Goal: Information Seeking & Learning: Compare options

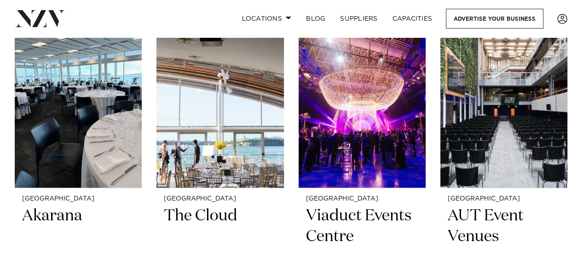
scroll to position [2100, 0]
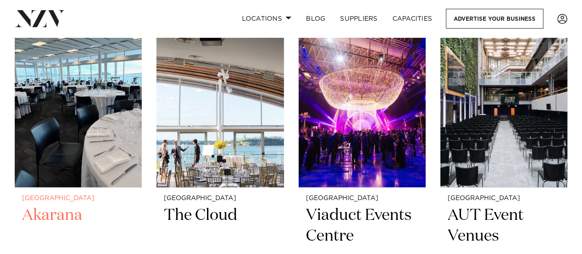
click at [51, 151] on img at bounding box center [78, 102] width 127 height 171
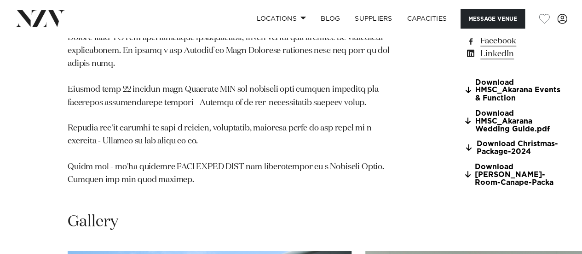
scroll to position [779, 0]
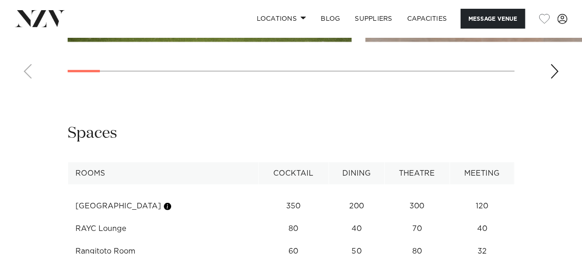
scroll to position [1196, 0]
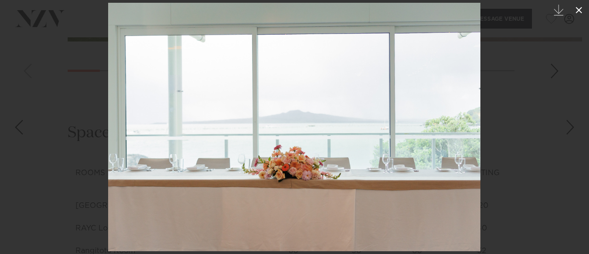
click at [580, 12] on icon at bounding box center [578, 10] width 11 height 11
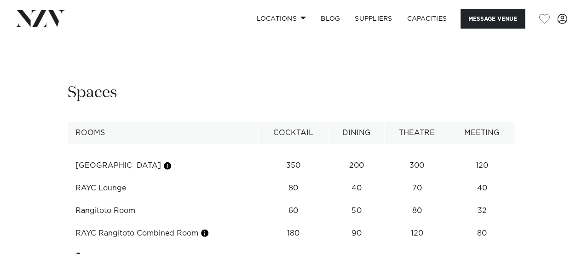
scroll to position [1248, 0]
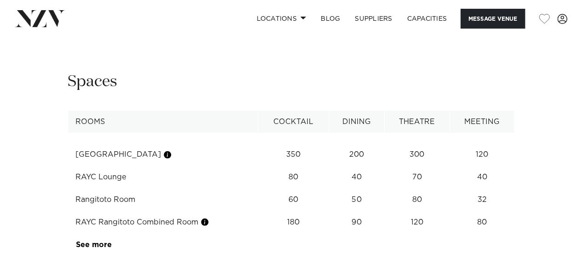
click at [555, 27] on div "Next slide" at bounding box center [554, 19] width 9 height 15
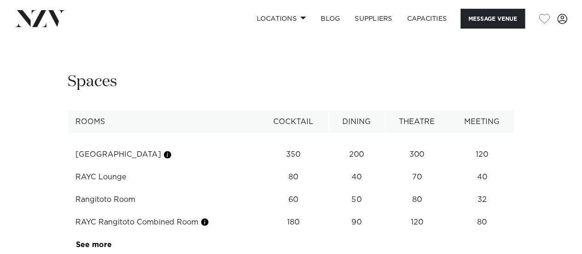
click at [555, 27] on div "Next slide" at bounding box center [554, 19] width 9 height 15
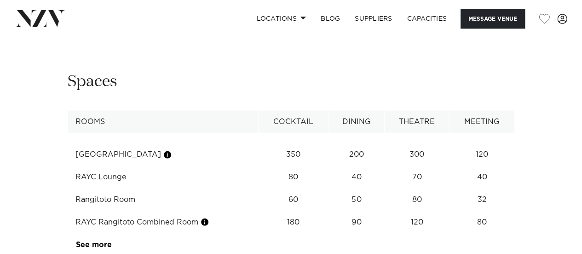
click at [555, 27] on div "Next slide" at bounding box center [554, 19] width 9 height 15
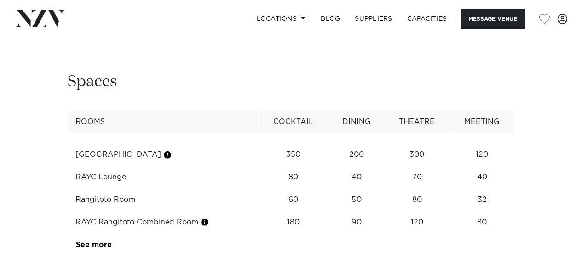
click at [555, 27] on div "Next slide" at bounding box center [554, 19] width 9 height 15
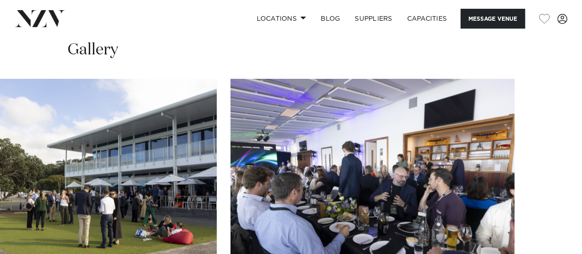
scroll to position [950, 0]
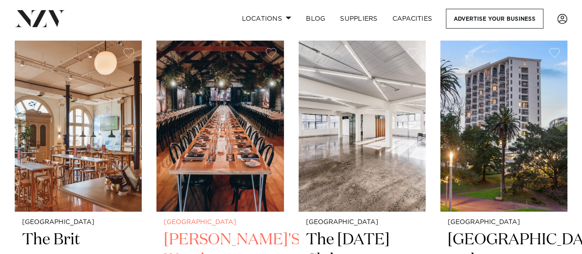
scroll to position [3548, 0]
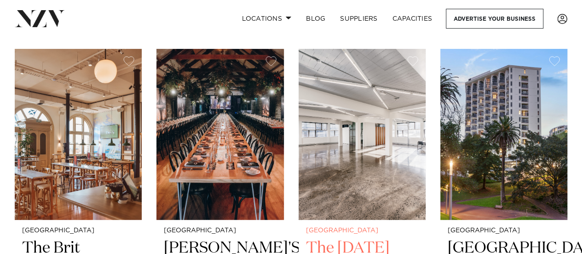
click at [339, 162] on img at bounding box center [362, 134] width 127 height 171
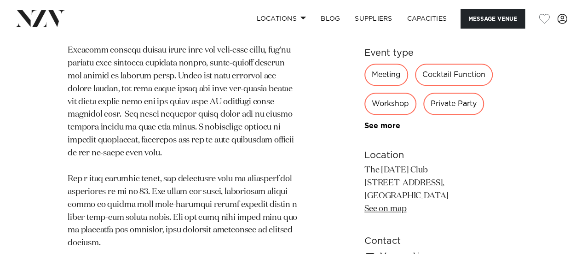
scroll to position [544, 0]
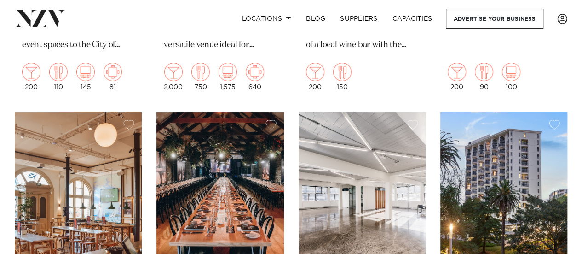
scroll to position [3548, 0]
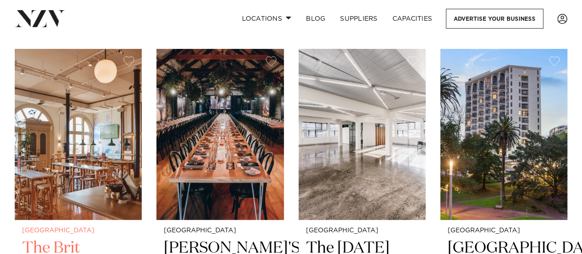
click at [61, 121] on img at bounding box center [78, 134] width 127 height 171
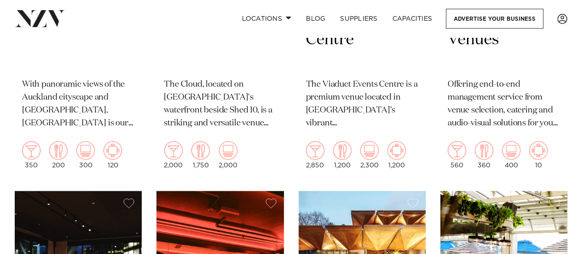
scroll to position [2295, 0]
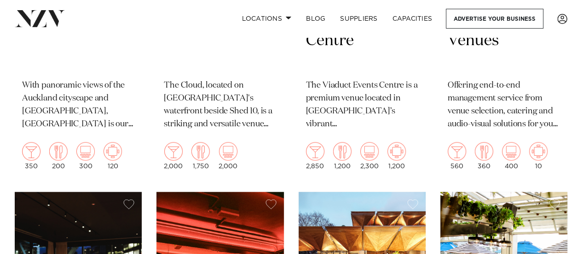
click at [202, 127] on p "The Cloud, located on [GEOGRAPHIC_DATA]'s waterfront beside Shed 10, is a strik…" at bounding box center [220, 105] width 112 height 52
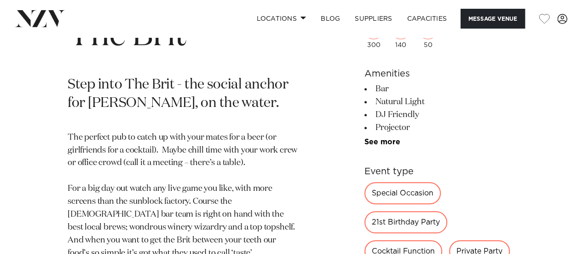
scroll to position [368, 0]
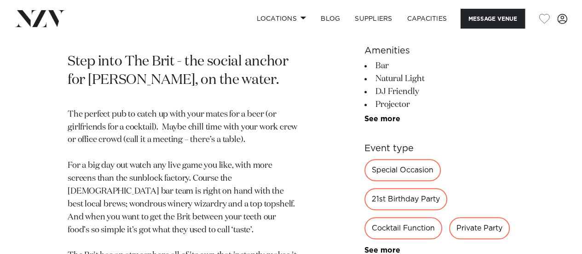
click at [139, 165] on p "The perfect pub to catch up with your mates for a beer (or girlfriends for a co…" at bounding box center [183, 197] width 231 height 179
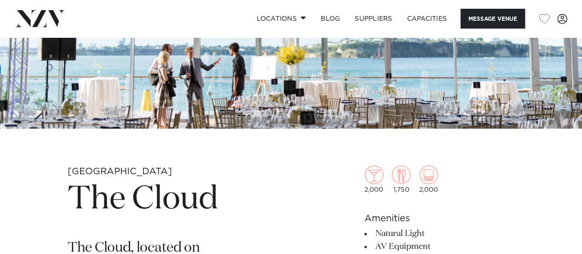
scroll to position [180, 0]
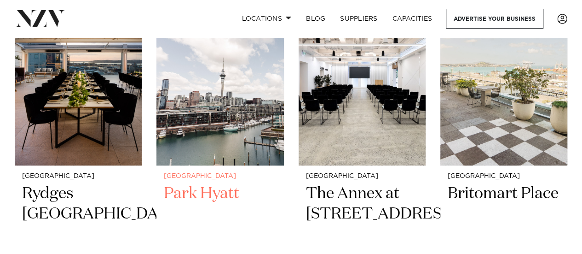
scroll to position [253, 0]
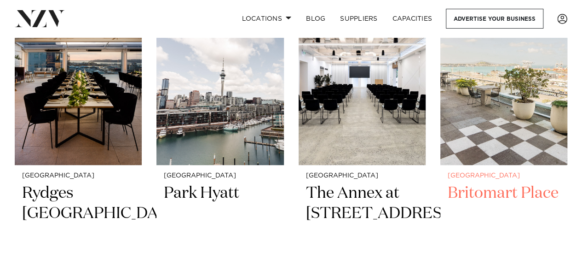
click at [500, 114] on img at bounding box center [503, 79] width 127 height 171
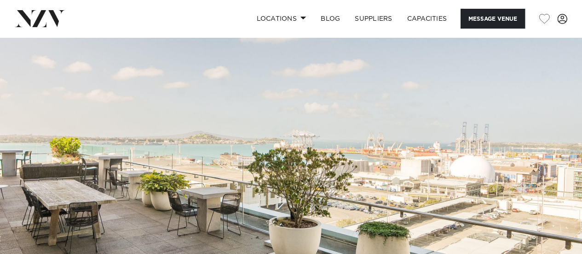
scroll to position [0, 0]
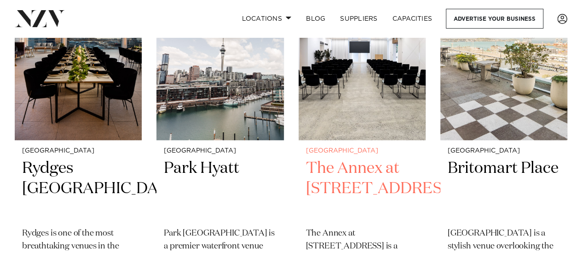
scroll to position [277, 0]
click at [364, 168] on h2 "The Annex at [STREET_ADDRESS]" at bounding box center [362, 189] width 112 height 62
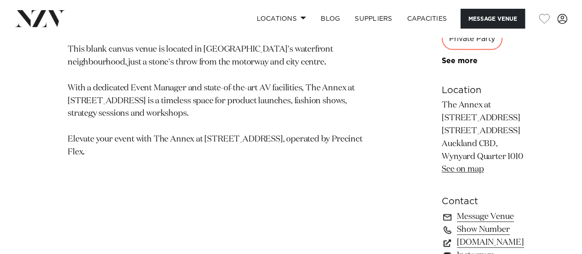
scroll to position [399, 0]
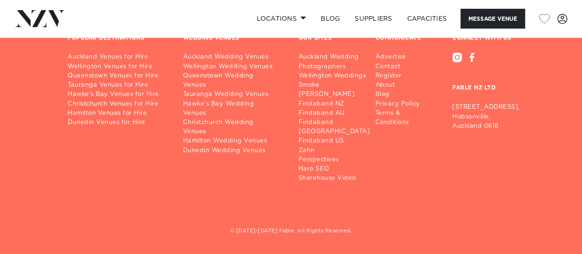
scroll to position [1947, 0]
click at [110, 62] on link "Auckland Venues for Hire" at bounding box center [118, 56] width 101 height 9
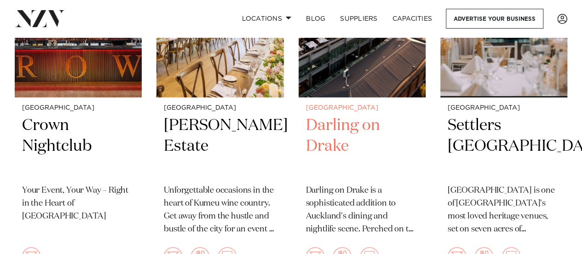
scroll to position [447, 0]
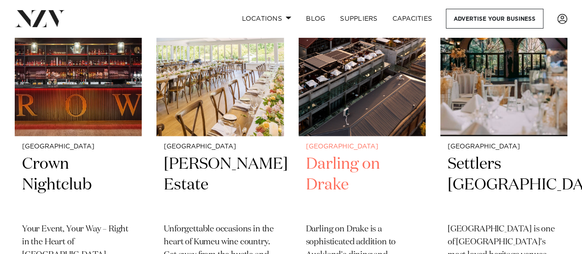
click at [335, 154] on h2 "Darling on Drake" at bounding box center [362, 185] width 112 height 62
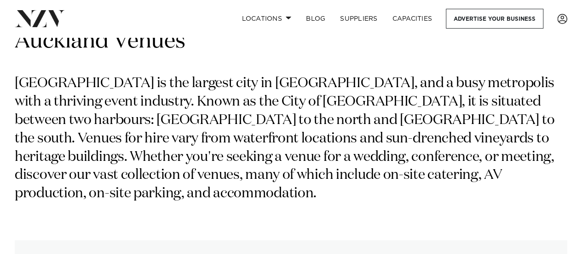
scroll to position [0, 0]
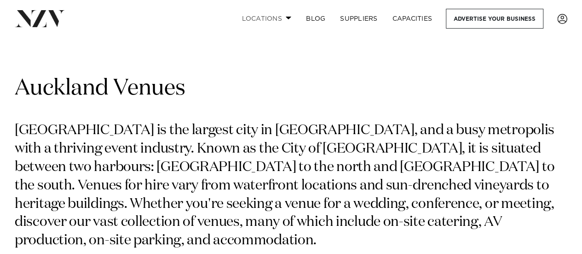
click at [287, 17] on span at bounding box center [289, 17] width 6 height 3
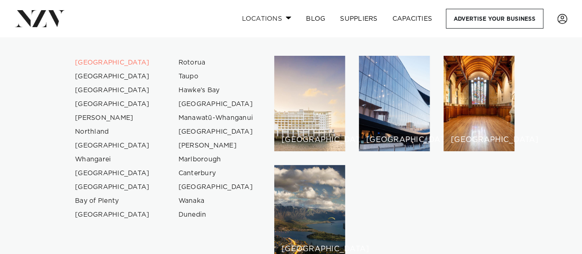
click at [287, 17] on span at bounding box center [289, 17] width 6 height 3
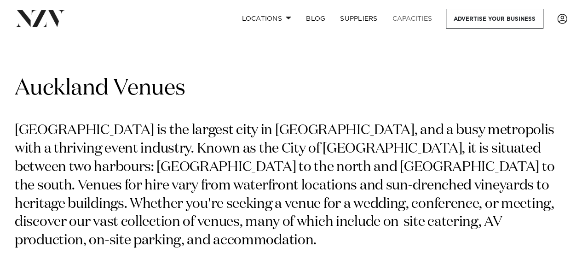
click at [416, 18] on link "Capacities" at bounding box center [412, 19] width 55 height 20
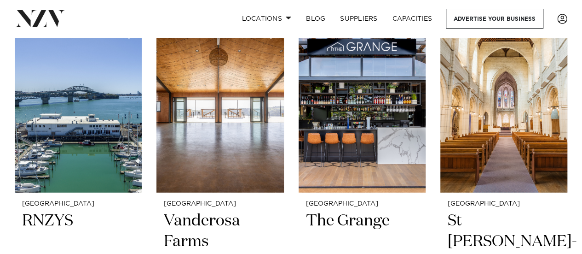
scroll to position [1151, 0]
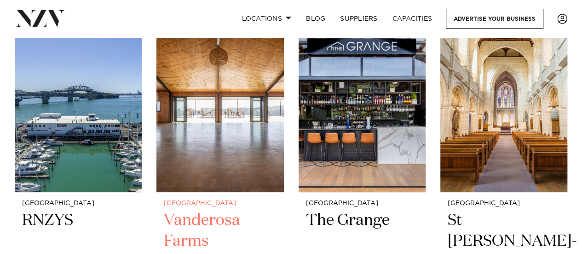
click at [230, 162] on img at bounding box center [219, 107] width 127 height 171
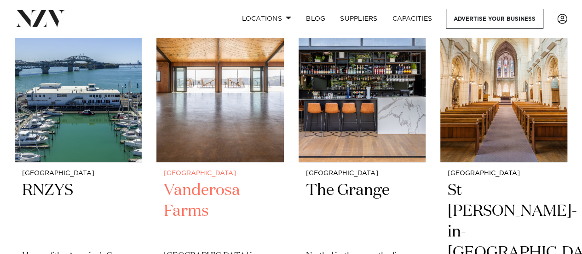
scroll to position [1188, 0]
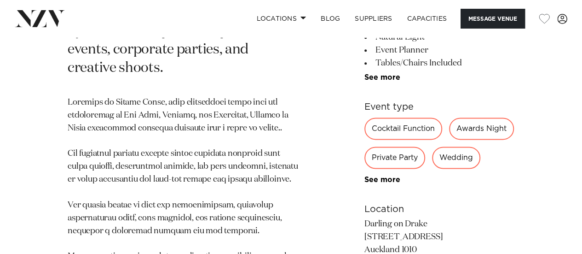
scroll to position [552, 0]
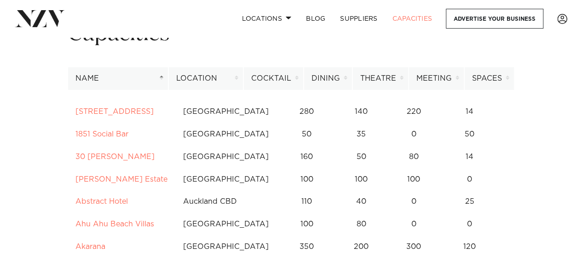
scroll to position [56, 0]
click at [458, 78] on th "Meeting" at bounding box center [437, 79] width 56 height 23
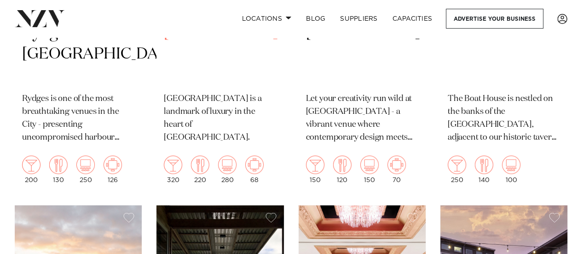
scroll to position [2372, 0]
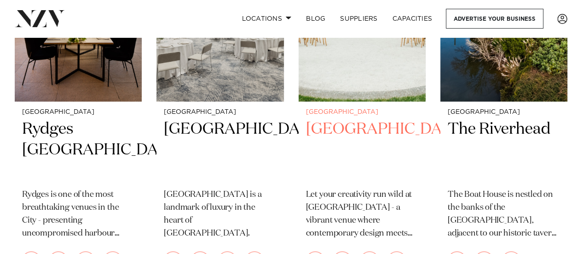
click at [336, 125] on h2 "[GEOGRAPHIC_DATA]" at bounding box center [362, 150] width 112 height 62
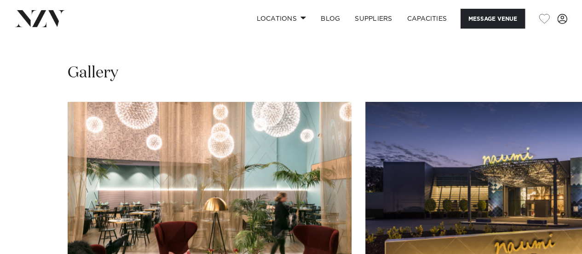
scroll to position [896, 0]
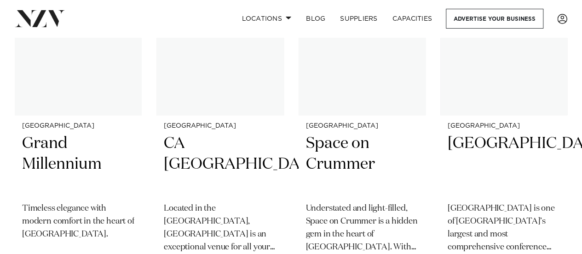
scroll to position [7163, 0]
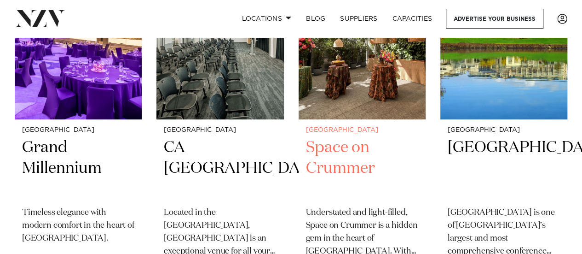
click at [345, 137] on h2 "Space on Crummer" at bounding box center [362, 168] width 112 height 62
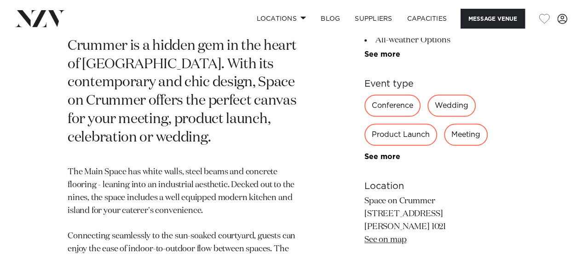
scroll to position [445, 0]
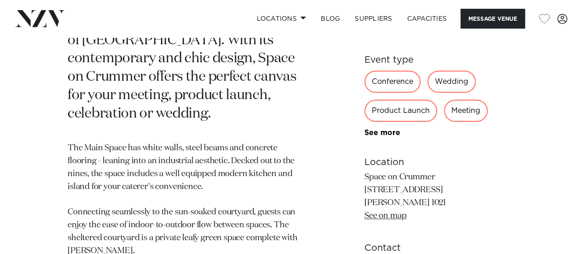
click at [311, 125] on div "Auckland Space On Crummer Understated and light-filled, Space on Crummer is a h…" at bounding box center [290, 118] width 567 height 479
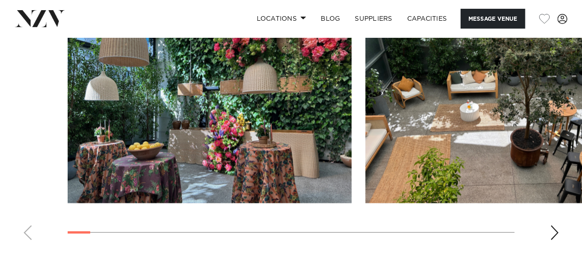
scroll to position [886, 0]
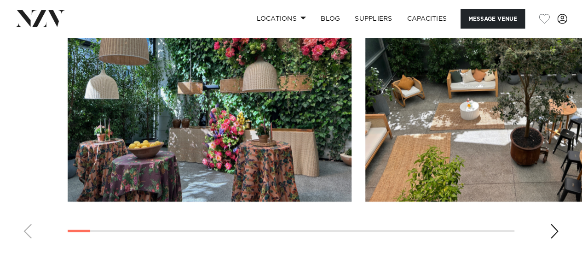
click at [553, 233] on div "Next slide" at bounding box center [554, 231] width 9 height 15
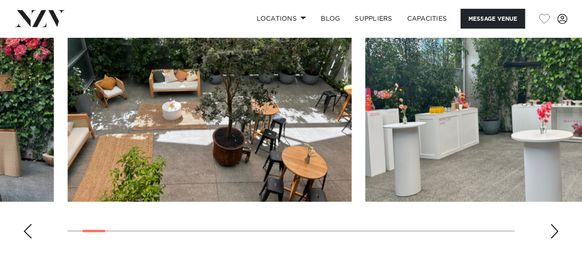
click at [553, 233] on div "Next slide" at bounding box center [554, 231] width 9 height 15
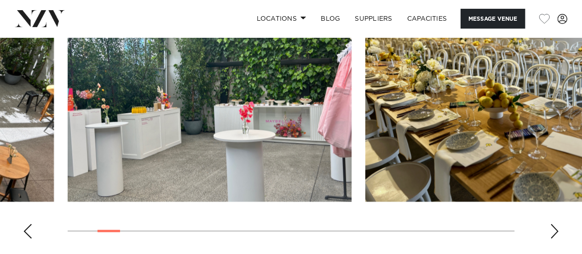
click at [553, 233] on div "Next slide" at bounding box center [554, 231] width 9 height 15
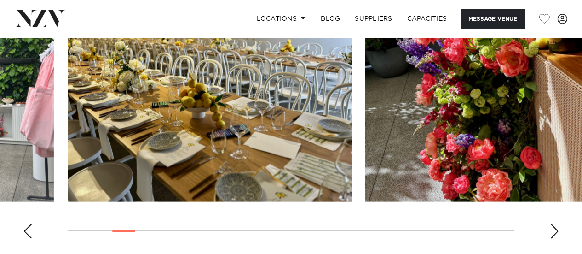
click at [553, 233] on div "Next slide" at bounding box center [554, 231] width 9 height 15
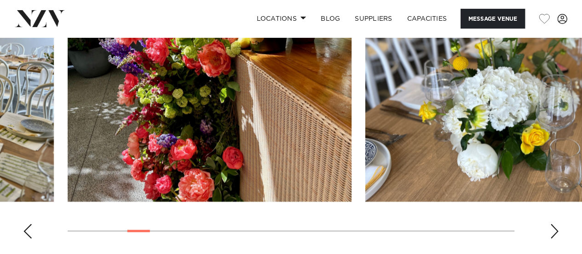
click at [553, 233] on div "Next slide" at bounding box center [554, 231] width 9 height 15
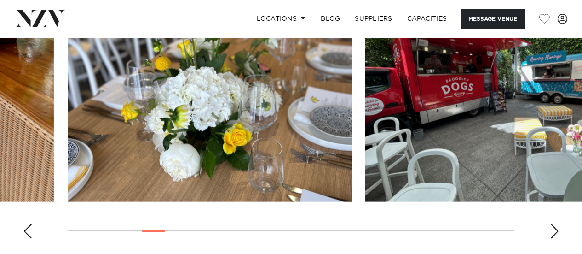
click at [553, 233] on div "Next slide" at bounding box center [554, 231] width 9 height 15
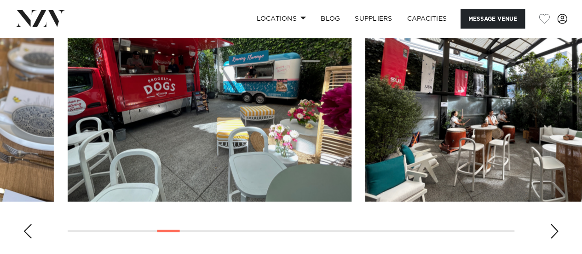
click at [553, 233] on div "Next slide" at bounding box center [554, 231] width 9 height 15
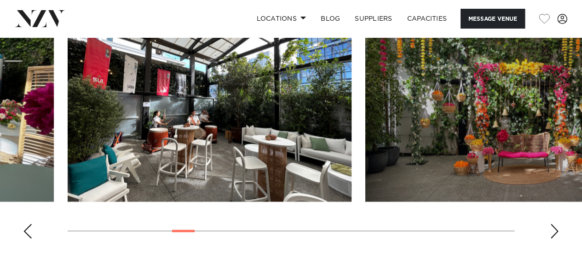
click at [553, 233] on div "Next slide" at bounding box center [554, 231] width 9 height 15
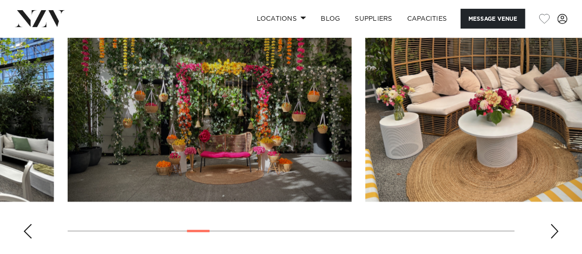
click at [553, 233] on div "Next slide" at bounding box center [554, 231] width 9 height 15
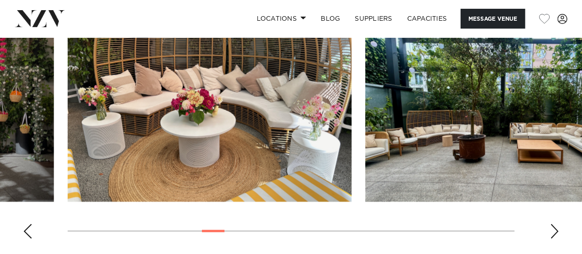
click at [553, 233] on div "Next slide" at bounding box center [554, 231] width 9 height 15
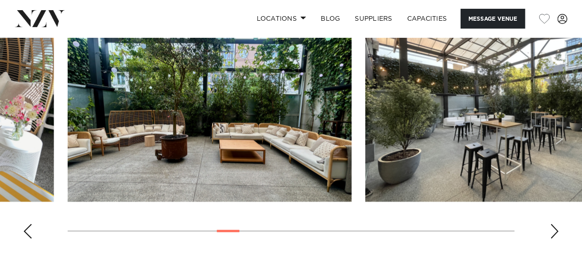
click at [553, 233] on div "Next slide" at bounding box center [554, 231] width 9 height 15
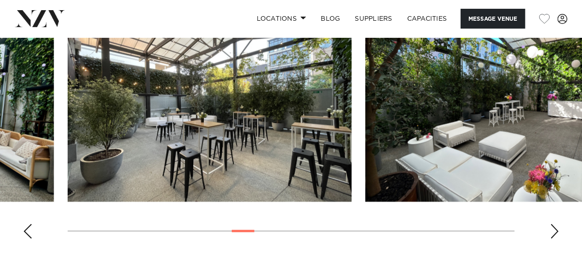
click at [553, 233] on div "Next slide" at bounding box center [554, 231] width 9 height 15
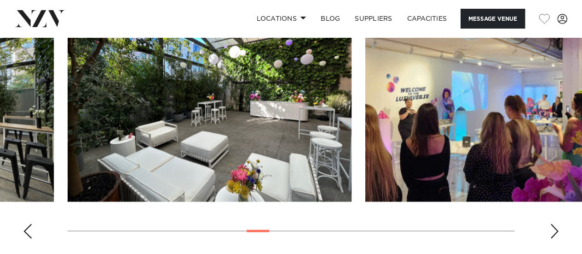
click at [553, 233] on div "Next slide" at bounding box center [554, 231] width 9 height 15
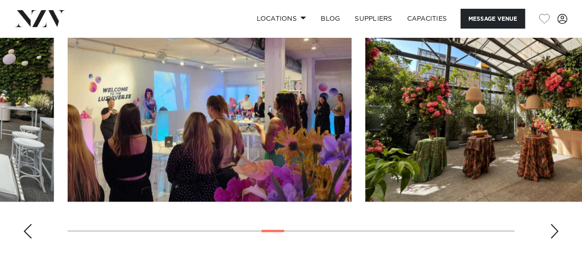
click at [553, 233] on div "Next slide" at bounding box center [554, 231] width 9 height 15
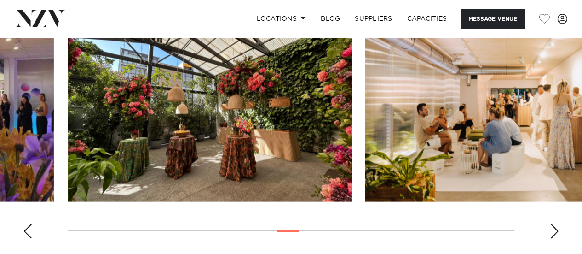
click at [553, 233] on div "Next slide" at bounding box center [554, 231] width 9 height 15
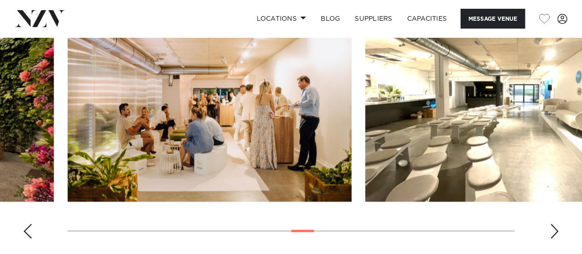
click at [553, 233] on div "Next slide" at bounding box center [554, 231] width 9 height 15
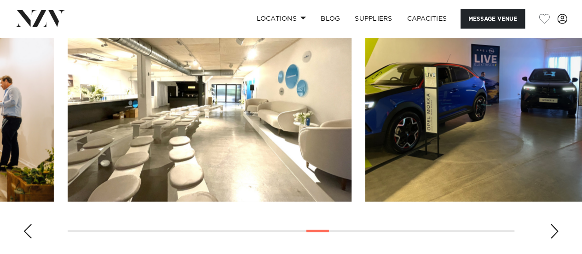
click at [553, 233] on div "Next slide" at bounding box center [554, 231] width 9 height 15
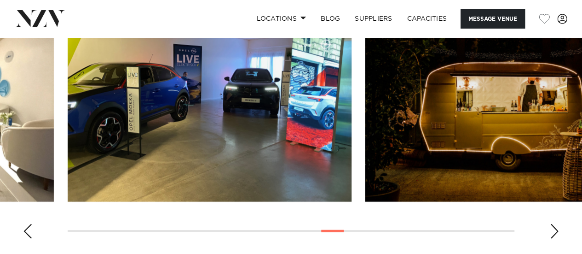
click at [553, 233] on div "Next slide" at bounding box center [554, 231] width 9 height 15
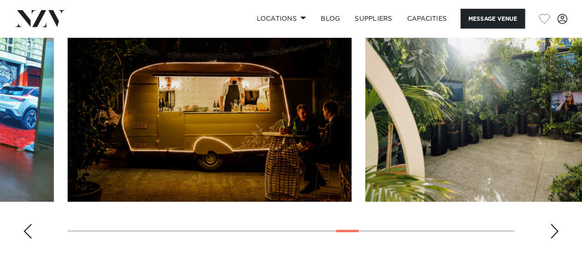
click at [553, 233] on div "Next slide" at bounding box center [554, 231] width 9 height 15
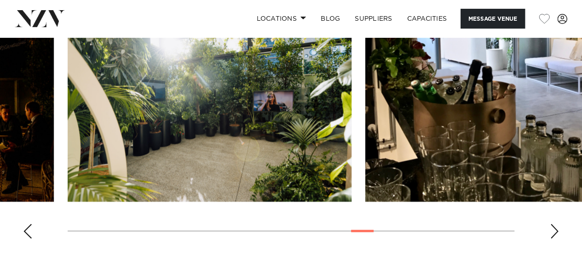
click at [553, 233] on div "Next slide" at bounding box center [554, 231] width 9 height 15
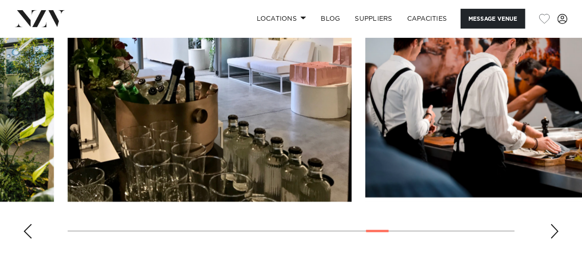
click at [553, 233] on div "Next slide" at bounding box center [554, 231] width 9 height 15
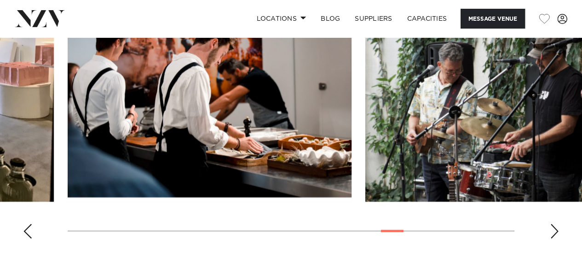
click at [553, 233] on div "Next slide" at bounding box center [554, 231] width 9 height 15
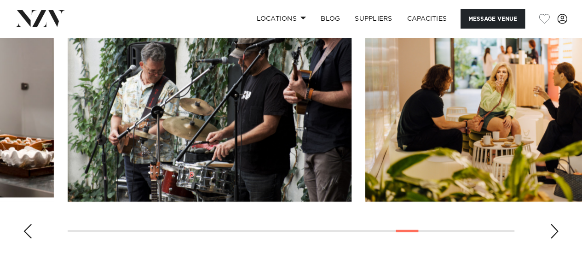
click at [553, 233] on div "Next slide" at bounding box center [554, 231] width 9 height 15
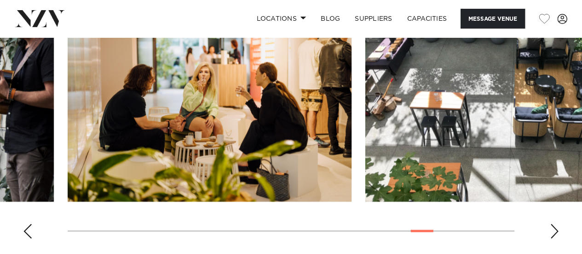
click at [553, 233] on div "Next slide" at bounding box center [554, 231] width 9 height 15
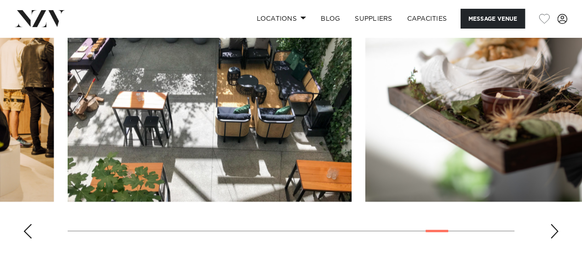
click at [553, 233] on div "Next slide" at bounding box center [554, 231] width 9 height 15
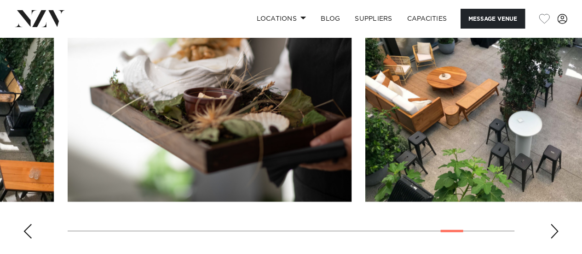
click at [553, 233] on div "Next slide" at bounding box center [554, 231] width 9 height 15
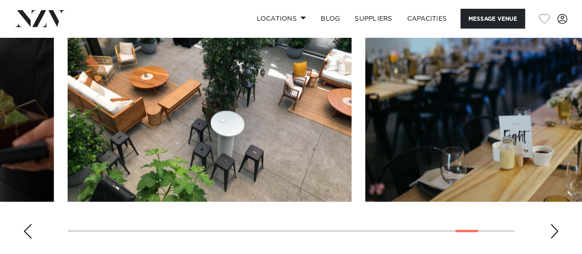
click at [553, 233] on div "Next slide" at bounding box center [554, 231] width 9 height 15
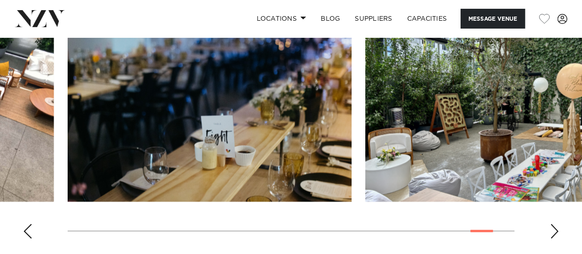
click at [553, 233] on div "Next slide" at bounding box center [554, 231] width 9 height 15
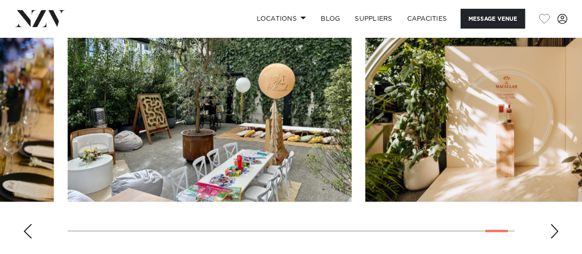
click at [553, 233] on div "Next slide" at bounding box center [554, 231] width 9 height 15
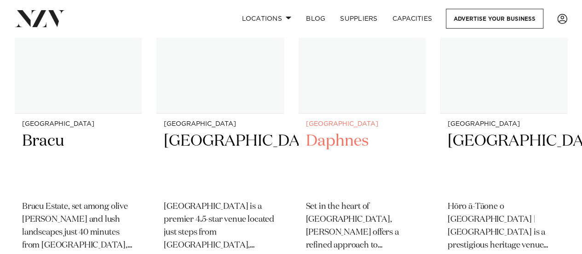
scroll to position [7482, 0]
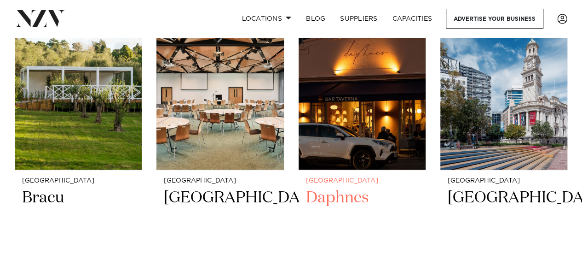
click at [315, 125] on img at bounding box center [362, 84] width 127 height 171
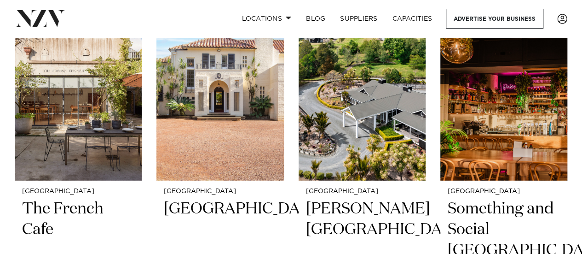
scroll to position [8207, 0]
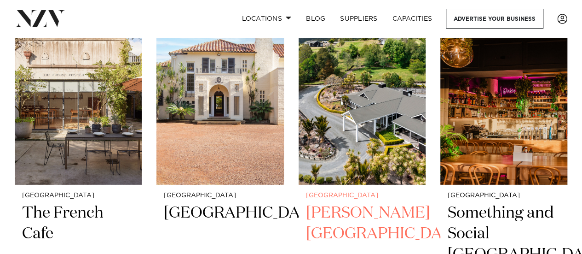
click at [345, 121] on img at bounding box center [362, 99] width 127 height 171
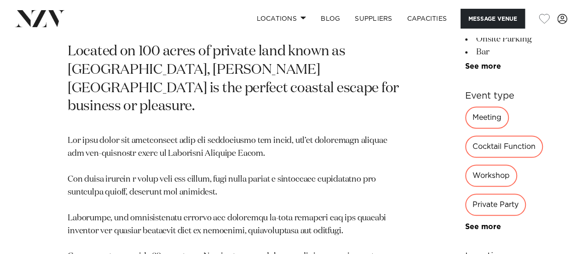
scroll to position [413, 0]
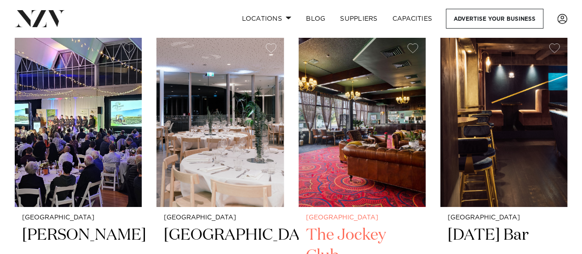
scroll to position [8558, 0]
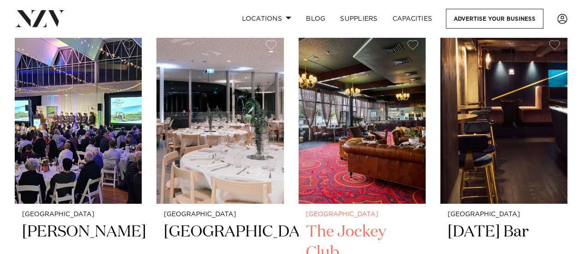
click at [349, 221] on h2 "The Jockey Club" at bounding box center [362, 252] width 112 height 62
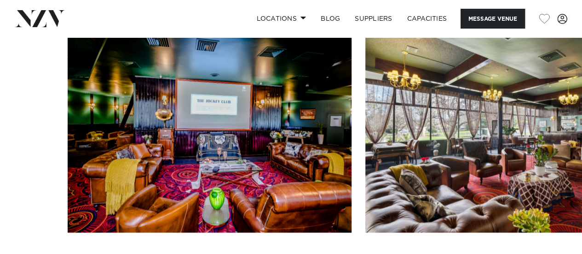
scroll to position [971, 0]
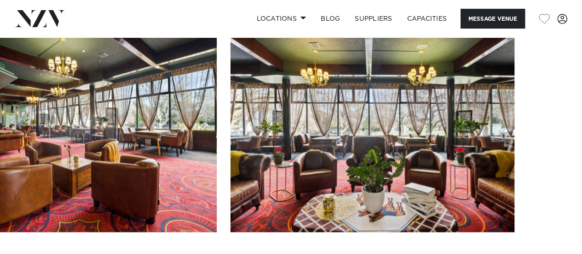
click at [553, 245] on swiper-container at bounding box center [291, 149] width 582 height 253
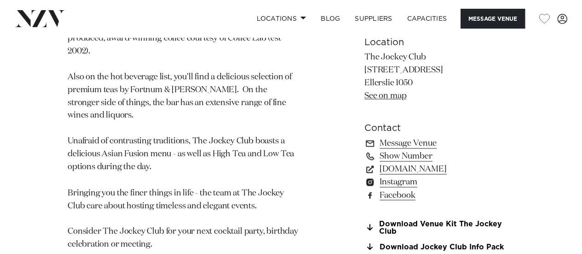
scroll to position [680, 0]
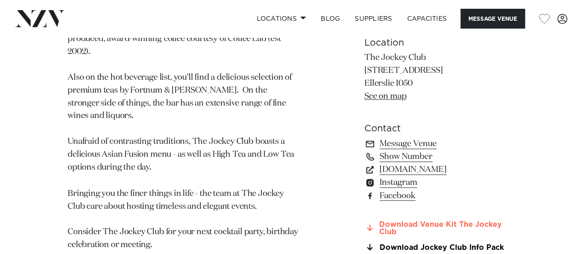
click at [404, 220] on link "Download Venue Kit The Jockey Club" at bounding box center [439, 228] width 150 height 16
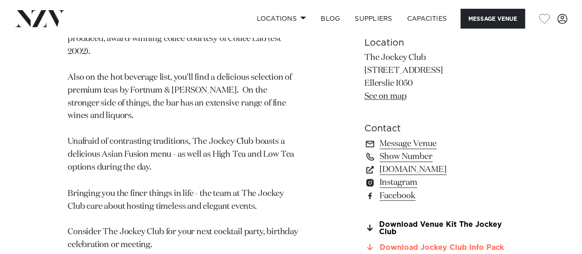
click at [402, 243] on link "Download Jockey Club Info Pack" at bounding box center [439, 247] width 150 height 8
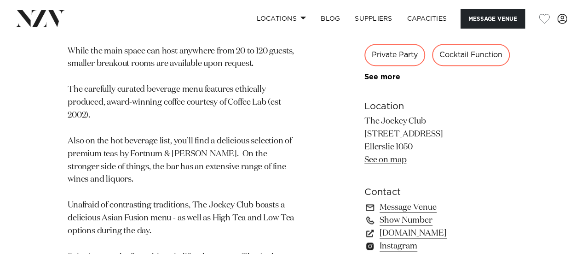
scroll to position [614, 0]
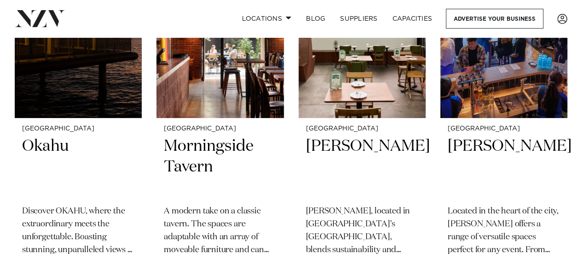
scroll to position [10493, 0]
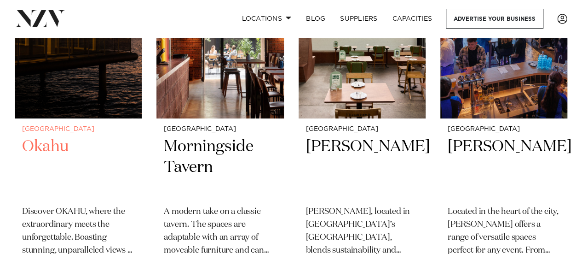
click at [54, 136] on h2 "Okahu" at bounding box center [78, 167] width 112 height 62
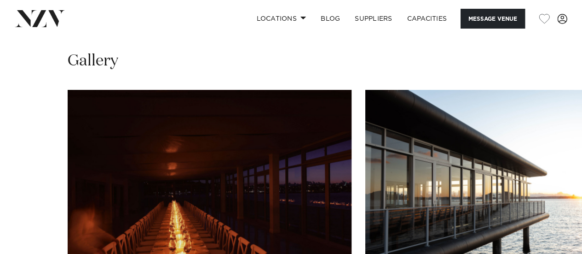
scroll to position [807, 0]
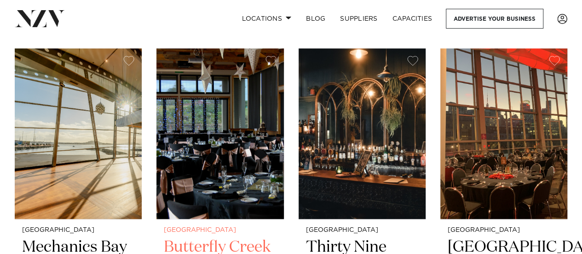
scroll to position [10762, 0]
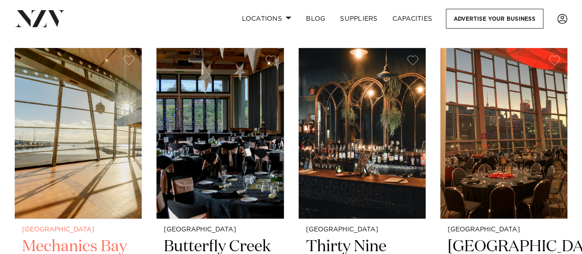
click at [59, 157] on img at bounding box center [78, 133] width 127 height 171
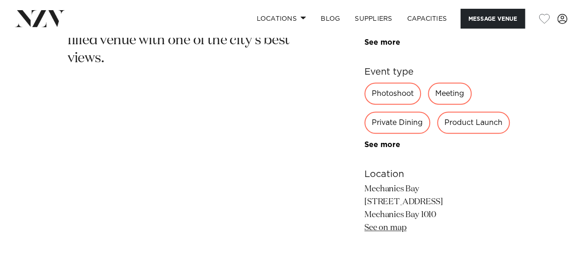
scroll to position [443, 0]
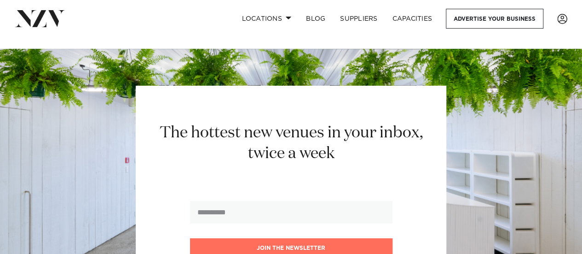
scroll to position [11935, 0]
